Goal: Information Seeking & Learning: Learn about a topic

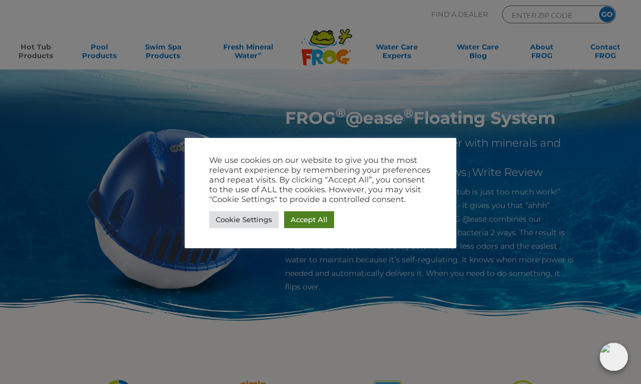
click at [327, 220] on link "Accept All" at bounding box center [309, 219] width 50 height 17
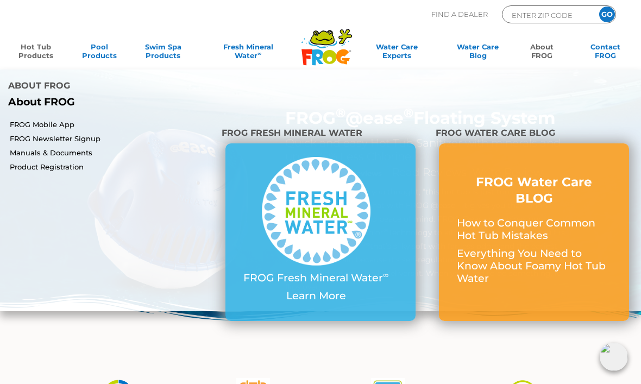
click at [552, 59] on link "About FROG" at bounding box center [541, 53] width 49 height 22
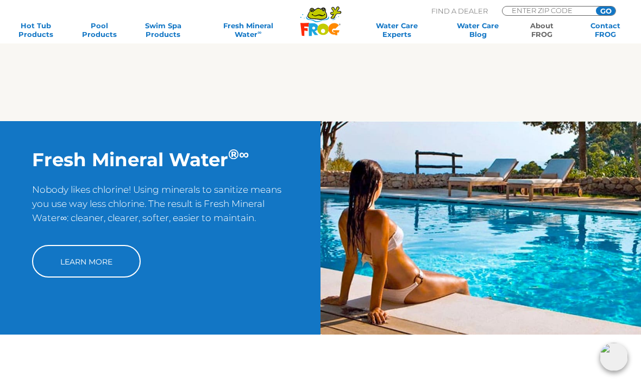
scroll to position [984, 0]
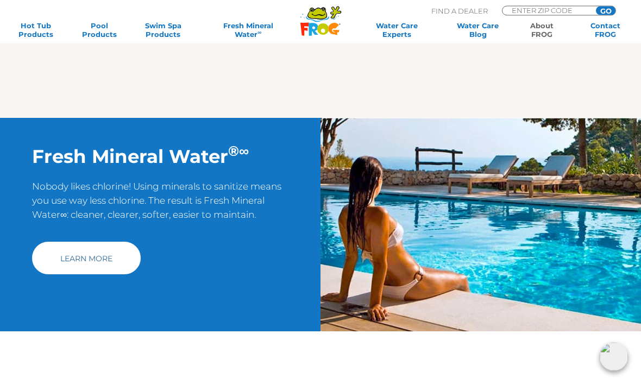
click at [77, 275] on link "Learn More" at bounding box center [86, 258] width 109 height 33
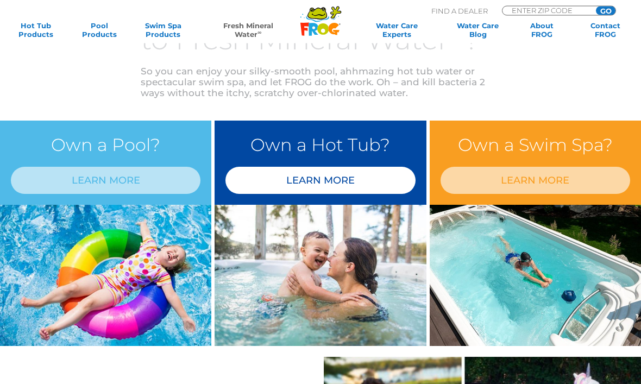
scroll to position [738, 0]
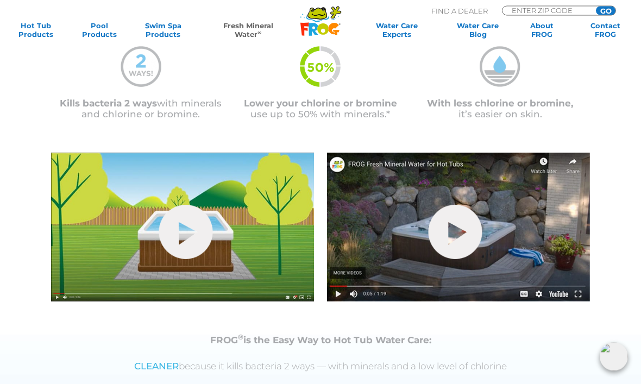
scroll to position [266, 0]
click at [463, 252] on link "hide-me" at bounding box center [456, 232] width 54 height 54
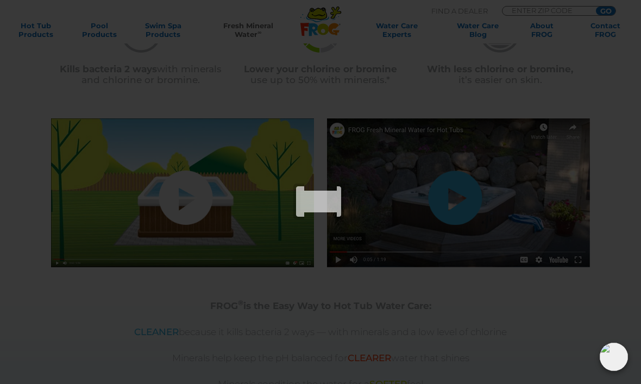
scroll to position [303, 0]
